Goal: Task Accomplishment & Management: Complete application form

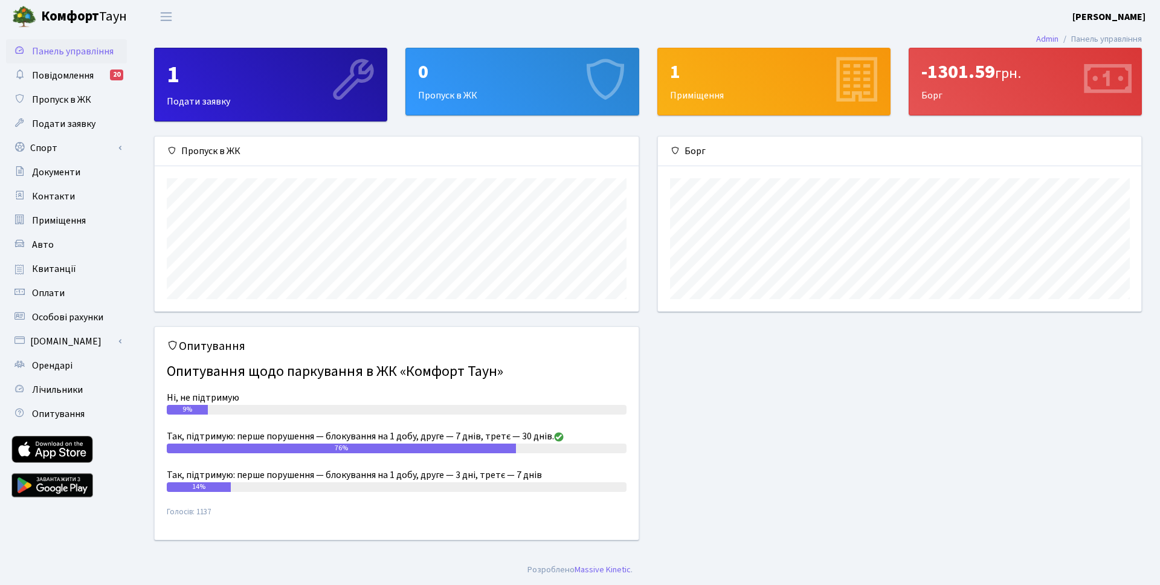
scroll to position [175, 483]
click at [590, 16] on header "[PERSON_NAME] [PERSON_NAME] Мій обліковий запис Вийти" at bounding box center [580, 16] width 1160 height 33
click at [480, 80] on div "0" at bounding box center [522, 71] width 208 height 23
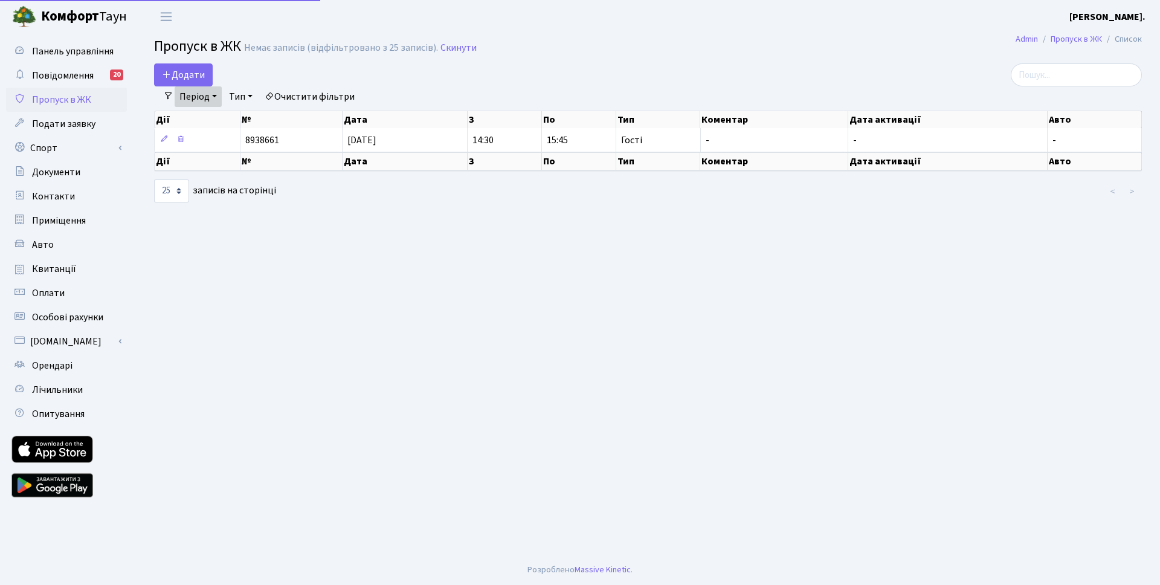
select select "25"
click at [188, 75] on span "Додати" at bounding box center [183, 74] width 43 height 13
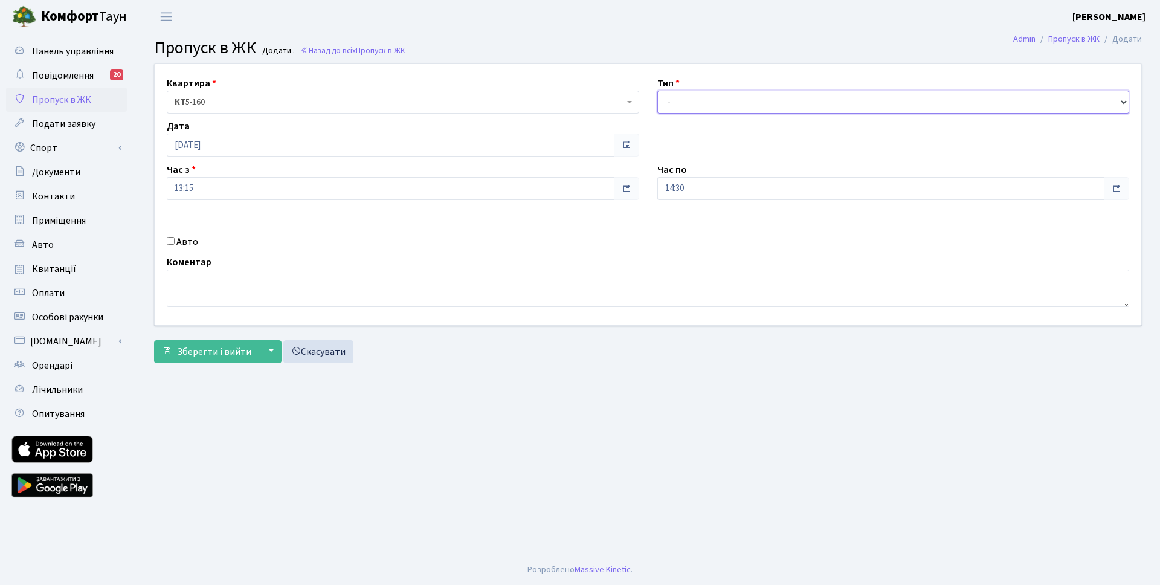
click at [832, 105] on select "- Доставка Таксі Гості Сервіс" at bounding box center [893, 102] width 473 height 23
select select "3"
click at [657, 91] on select "- Доставка Таксі Гості Сервіс" at bounding box center [893, 102] width 473 height 23
click at [767, 188] on input "14:30" at bounding box center [881, 188] width 448 height 23
click at [695, 227] on icon at bounding box center [690, 230] width 33 height 33
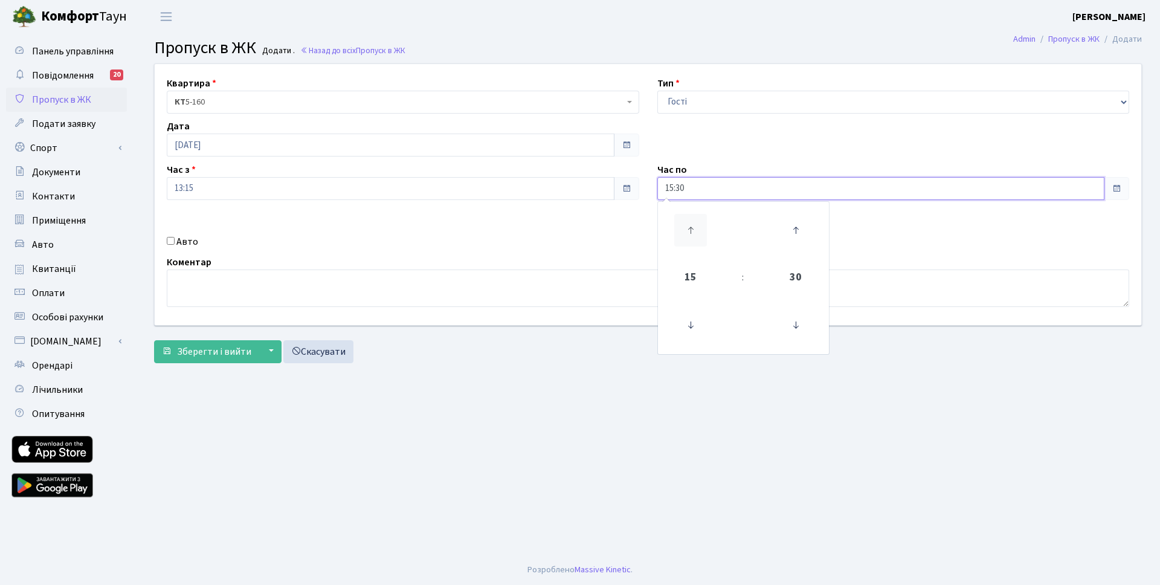
click at [695, 227] on icon at bounding box center [690, 230] width 33 height 33
type input "16:30"
click at [607, 230] on div "Квартира <b>КТ</b>&nbsp;&nbsp;&nbsp;&nbsp;5-160 КТ 5-160 Тип - Доставка Таксі Г…" at bounding box center [648, 194] width 1005 height 261
click at [172, 243] on input "Авто" at bounding box center [171, 241] width 8 height 8
checkbox input "true"
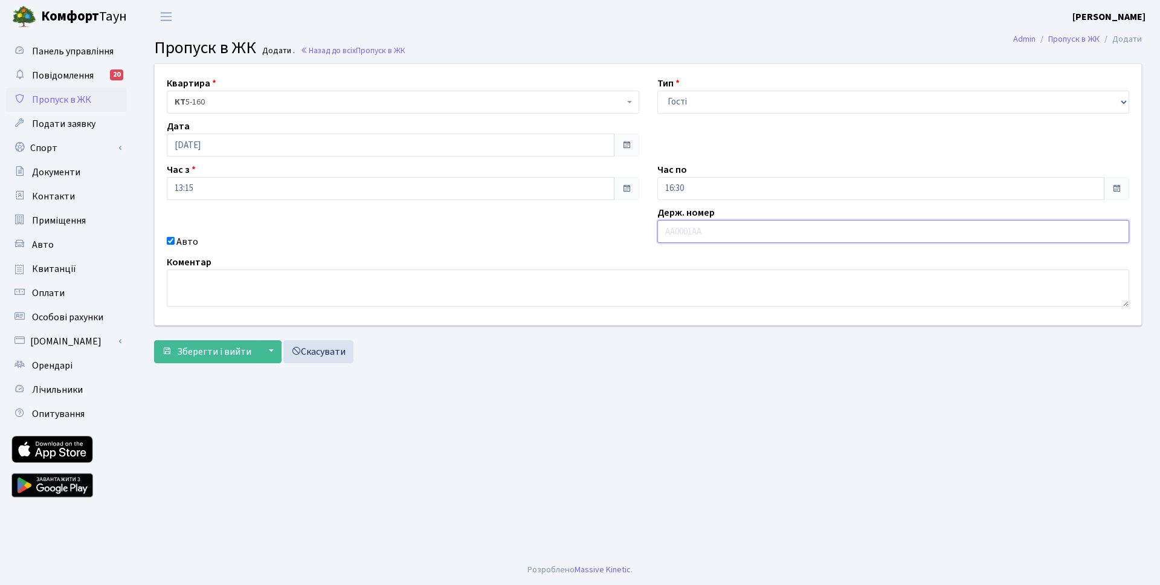
paste input "003-85 О"
click at [681, 233] on input "003-85ОO" at bounding box center [893, 231] width 473 height 23
type input "003-85ОO"
click at [184, 353] on span "Зберегти і вийти" at bounding box center [214, 351] width 74 height 13
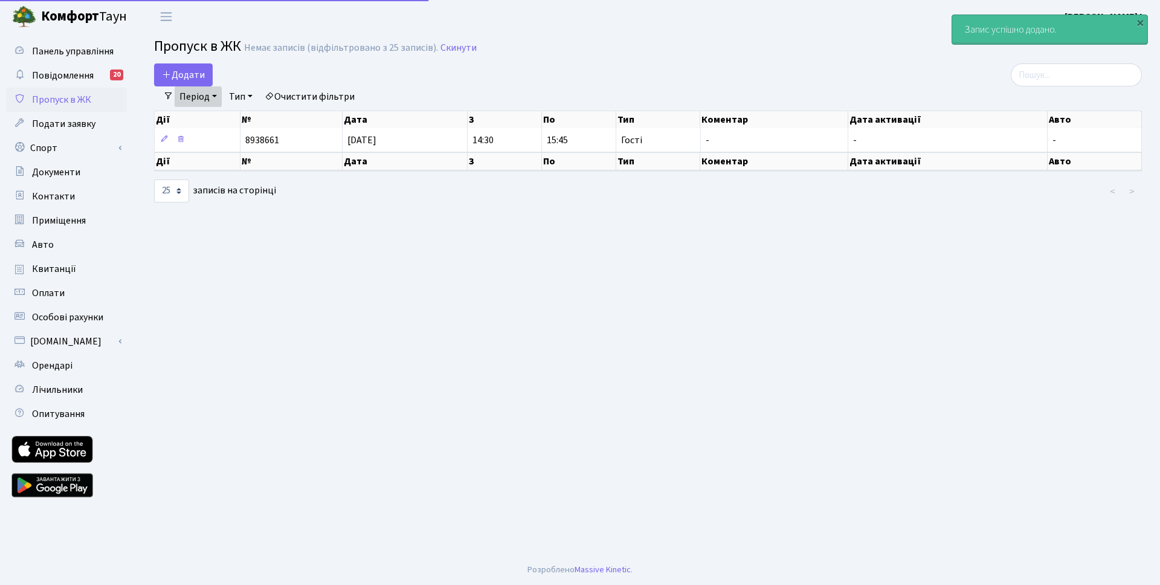
select select "25"
click at [213, 97] on link "Період" at bounding box center [198, 96] width 47 height 21
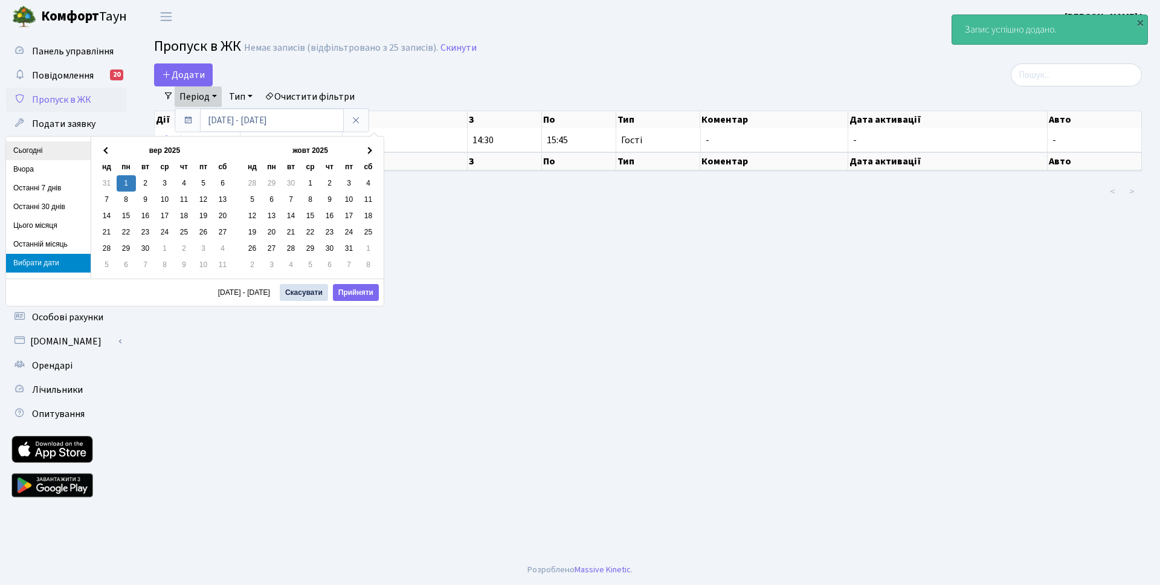
click at [48, 151] on li "Сьогодні" at bounding box center [48, 150] width 85 height 19
